Goal: Information Seeking & Learning: Check status

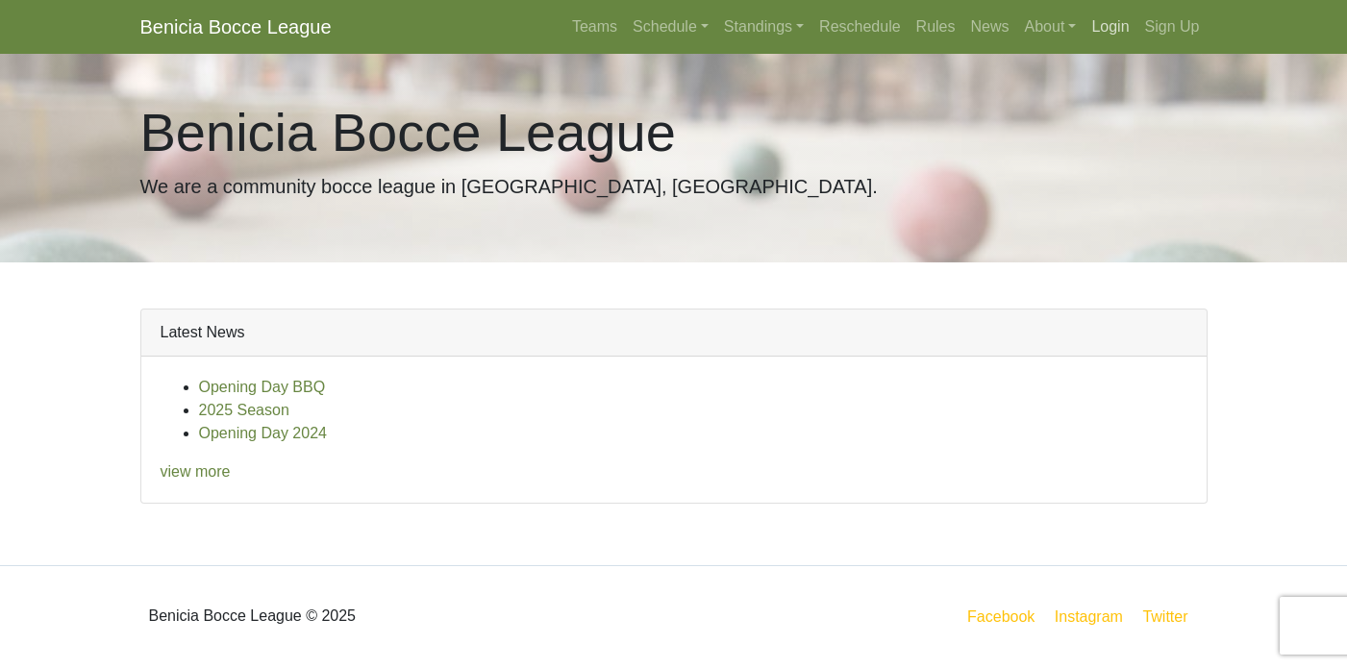
click at [1114, 31] on link "Login" at bounding box center [1109, 27] width 53 height 38
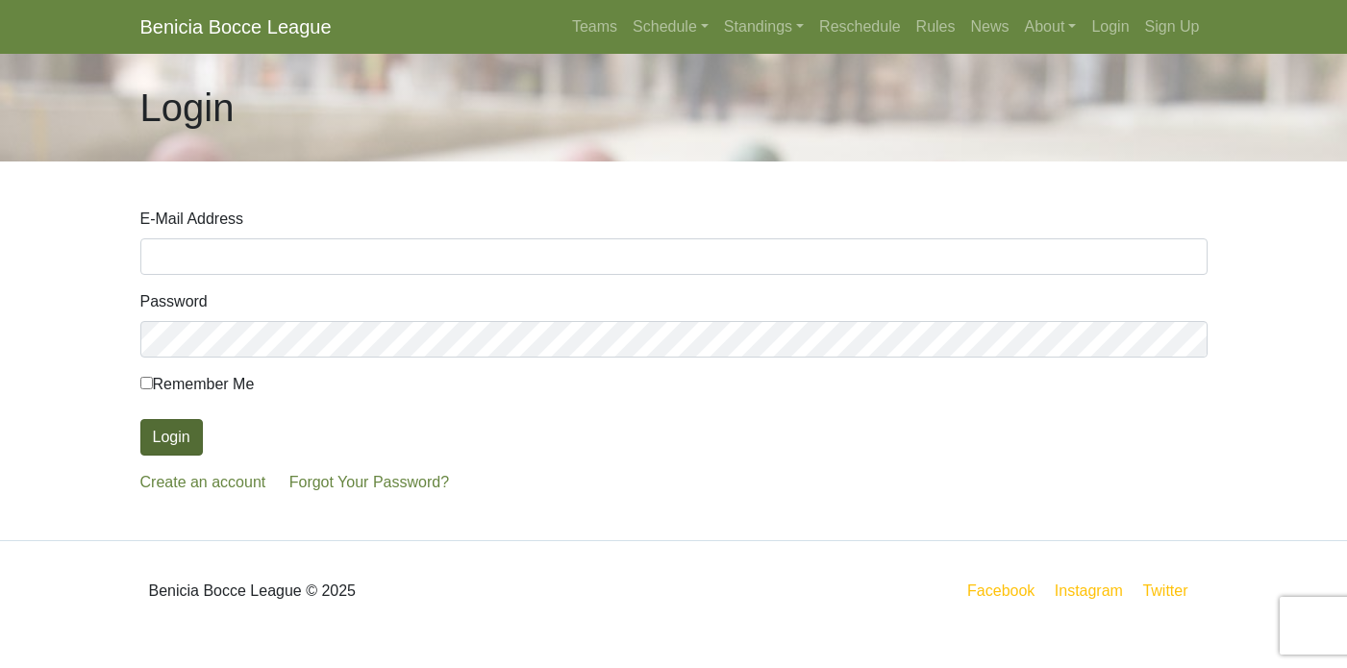
type input "[EMAIL_ADDRESS][DOMAIN_NAME]"
click at [151, 432] on button "Login" at bounding box center [171, 437] width 62 height 37
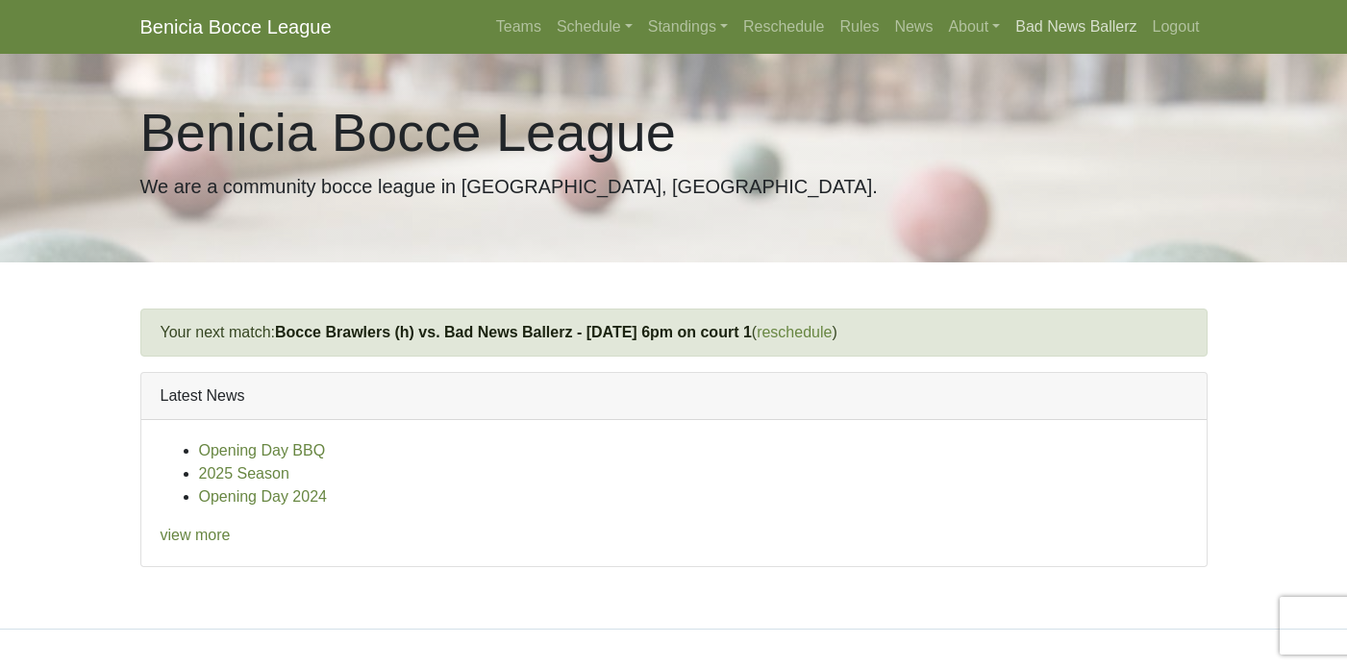
click at [1103, 22] on link "Bad News Ballerz" at bounding box center [1075, 27] width 136 height 38
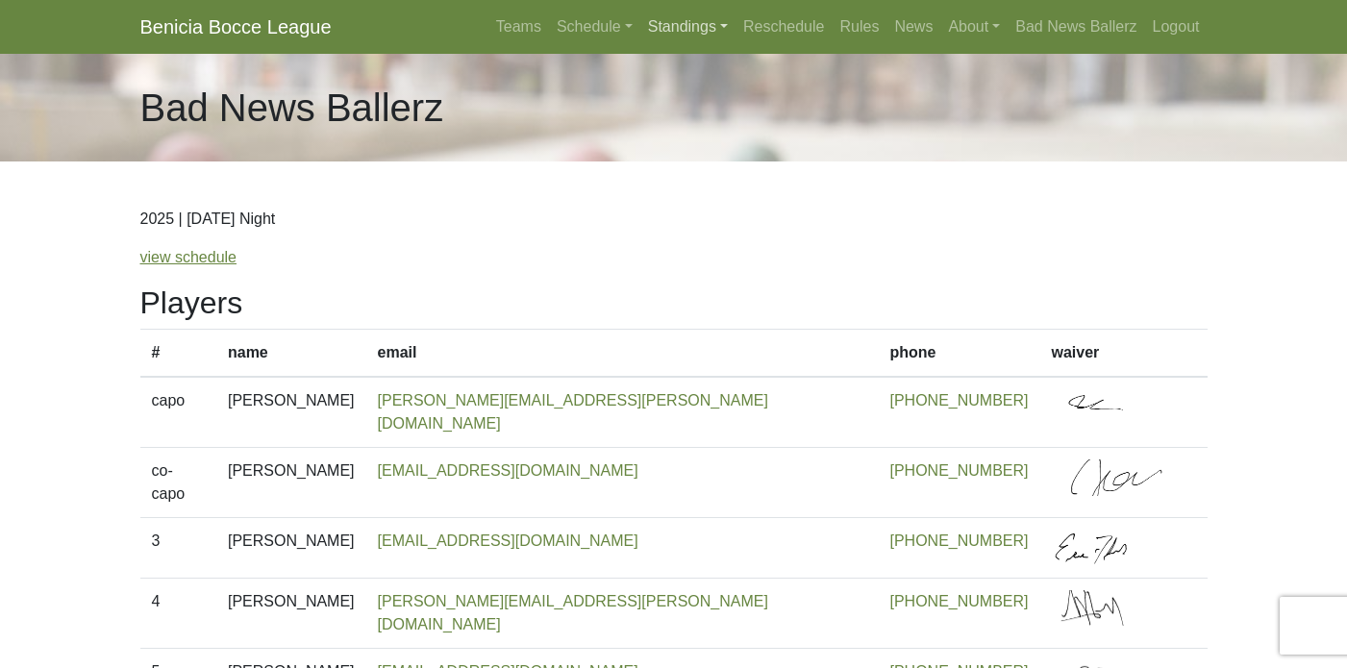
click at [660, 25] on link "Standings" at bounding box center [687, 27] width 95 height 38
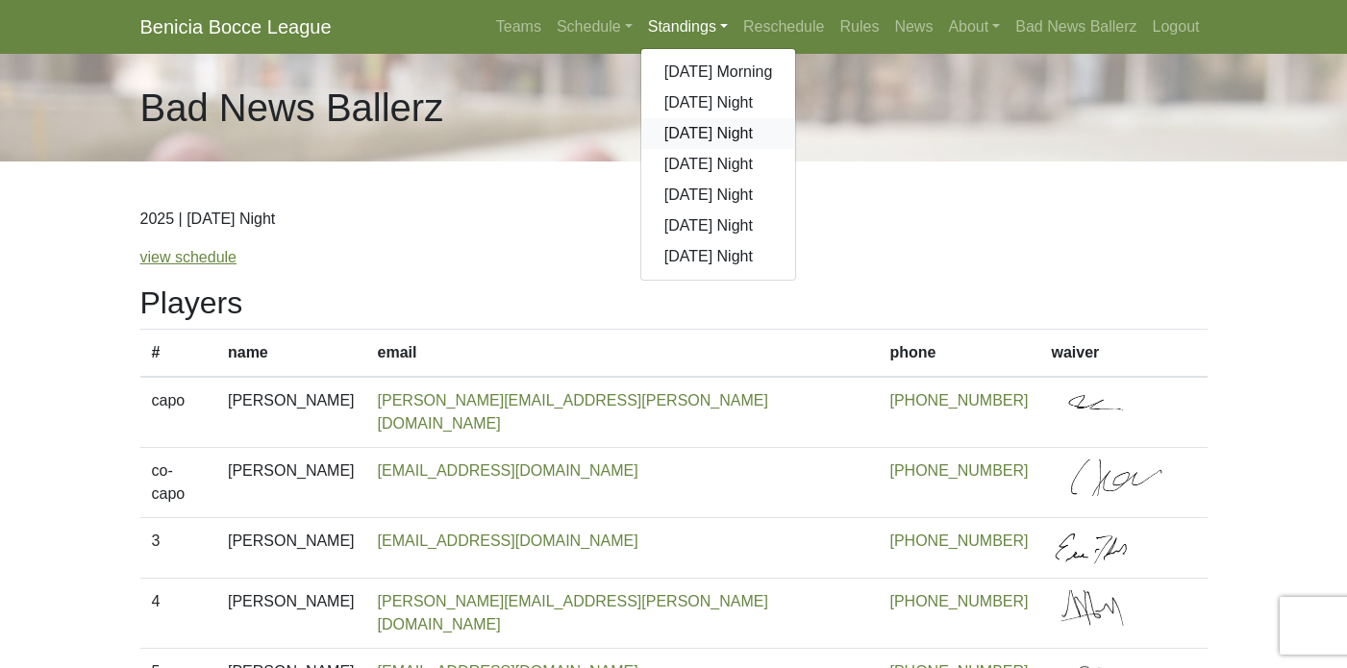
click at [685, 125] on link "[DATE] Night" at bounding box center [718, 133] width 155 height 31
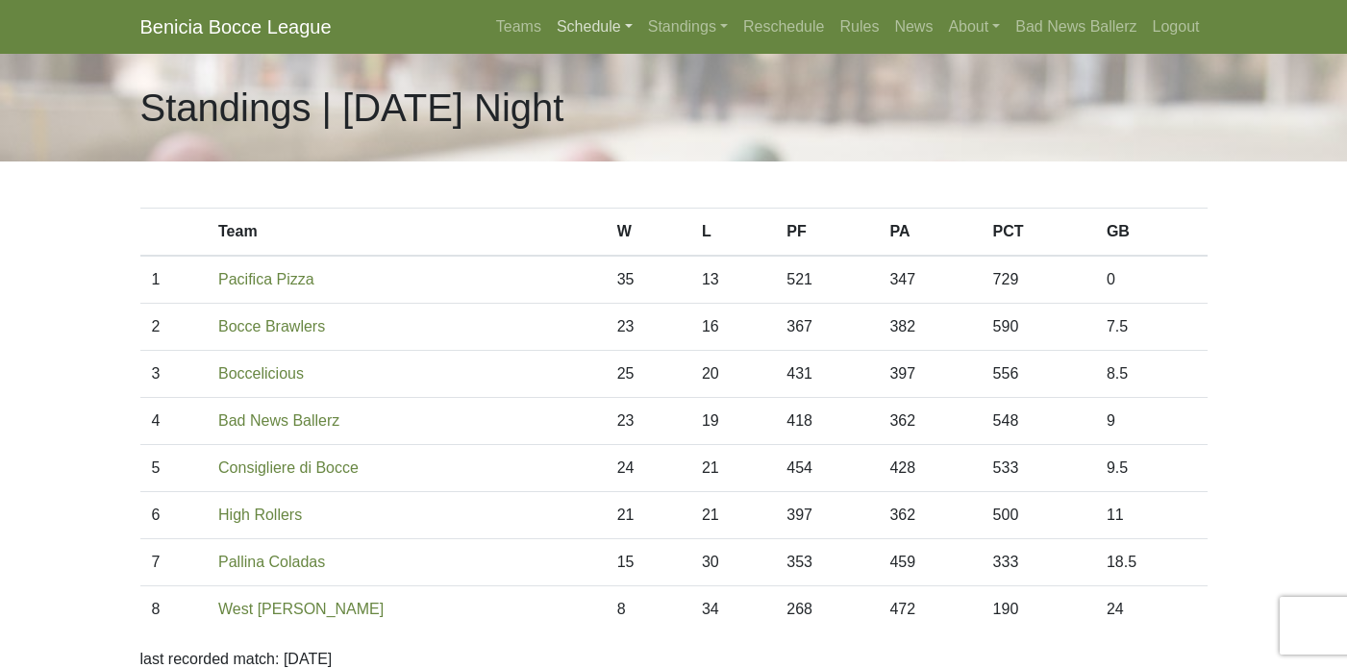
click at [606, 19] on link "Schedule" at bounding box center [594, 27] width 91 height 38
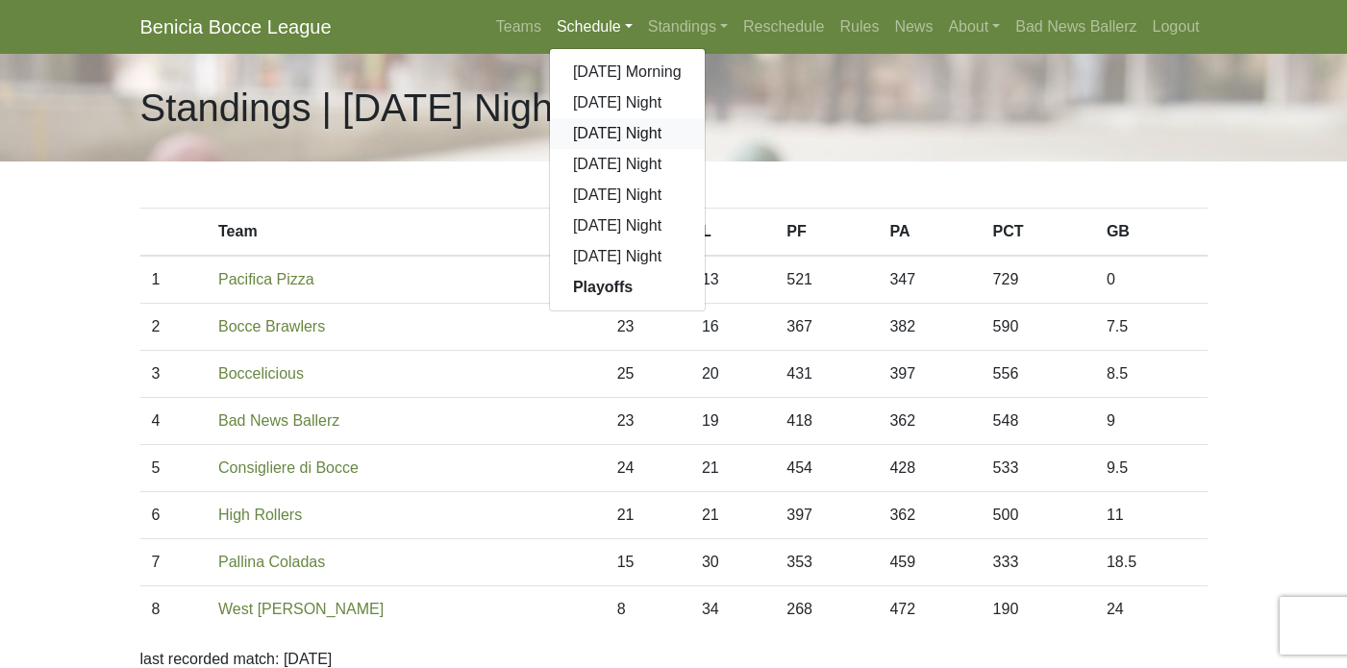
click at [611, 134] on link "[DATE] Night" at bounding box center [627, 133] width 155 height 31
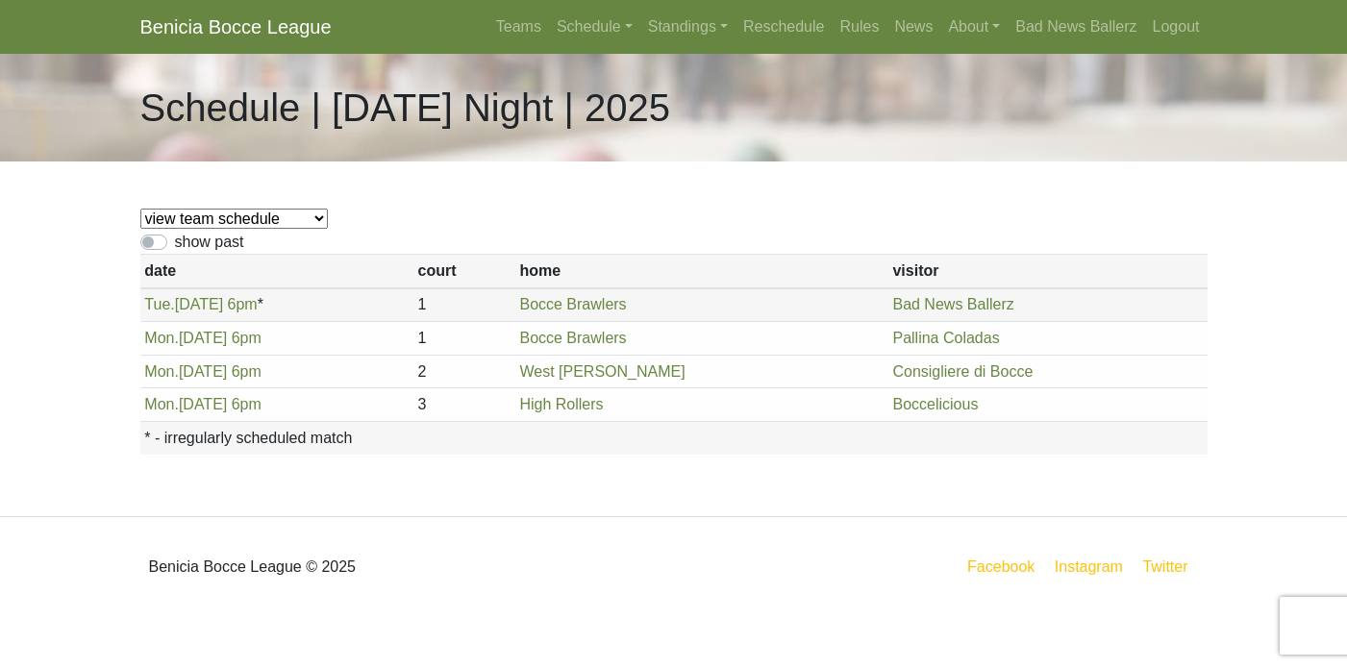
click at [175, 242] on label "show past" at bounding box center [209, 242] width 69 height 23
click at [175, 242] on input "show past" at bounding box center [181, 237] width 12 height 12
checkbox input "true"
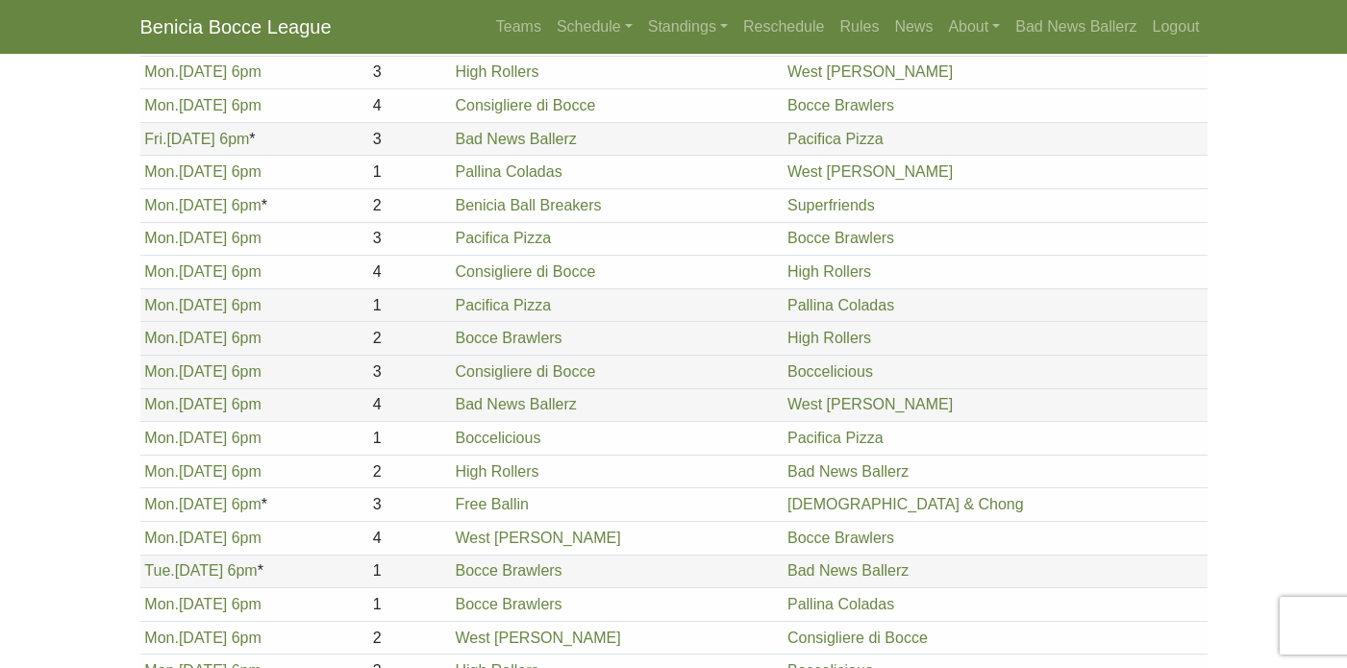
scroll to position [2076, 0]
